Goal: Check status

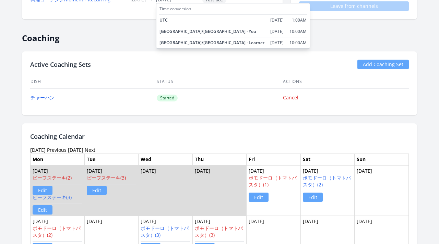
scroll to position [263, 0]
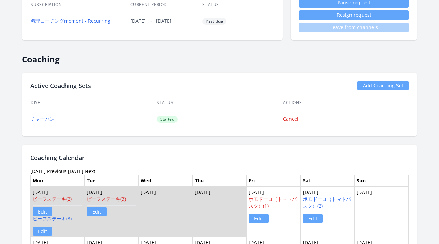
click at [222, 134] on div "Active Coaching Sets Add Coaching Set Dish Status Actions チャーハン Started Cancel" at bounding box center [219, 105] width 395 height 64
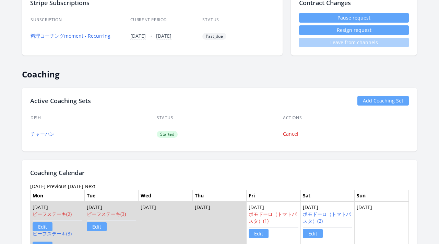
scroll to position [229, 0]
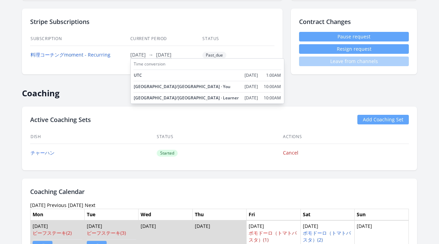
drag, startPoint x: 194, startPoint y: 56, endPoint x: 124, endPoint y: 53, distance: 69.7
click at [130, 53] on td "[DATE] Time conversion UTC [DATE] 1:00AM [GEOGRAPHIC_DATA]/[GEOGRAPHIC_DATA] · …" at bounding box center [166, 55] width 72 height 19
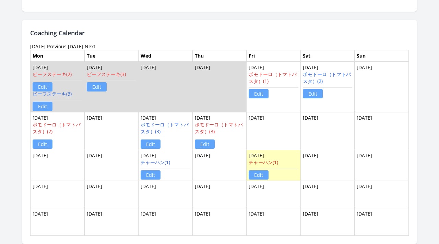
scroll to position [387, 0]
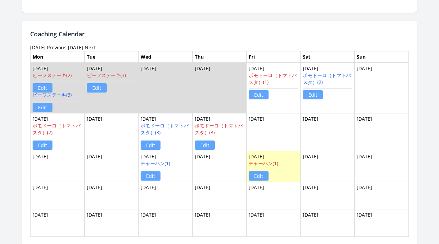
click at [67, 49] on link "Previous" at bounding box center [57, 47] width 20 height 7
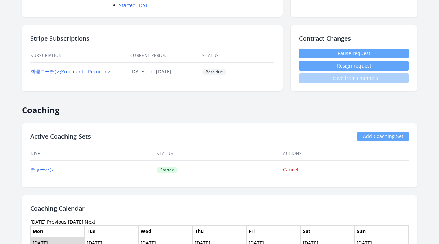
scroll to position [399, 0]
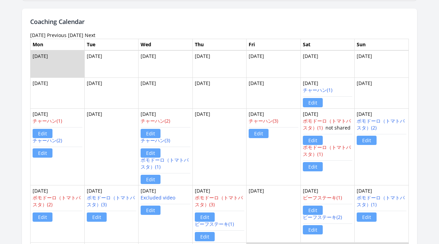
click at [63, 37] on link "Previous" at bounding box center [57, 35] width 20 height 7
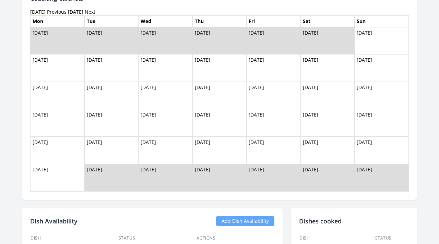
scroll to position [291, 0]
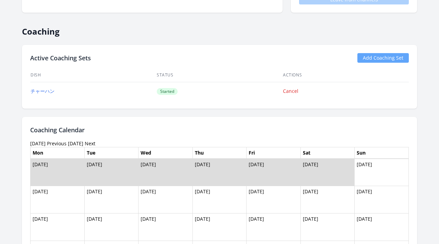
click at [92, 143] on link "Next" at bounding box center [90, 143] width 11 height 7
